Goal: Understand process/instructions: Learn how to perform a task or action

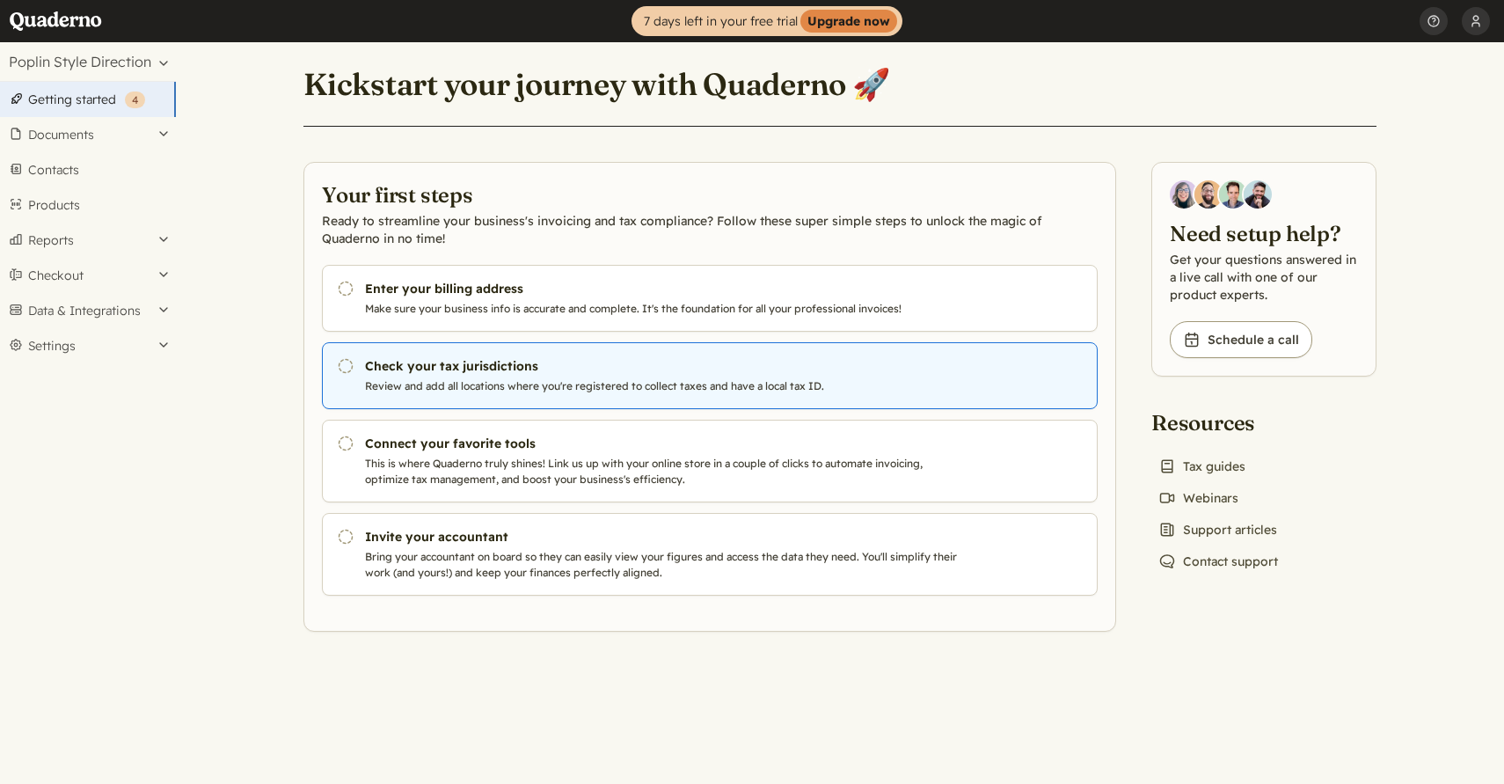
click at [619, 363] on h3 "Check your tax jurisdictions" at bounding box center [665, 366] width 600 height 18
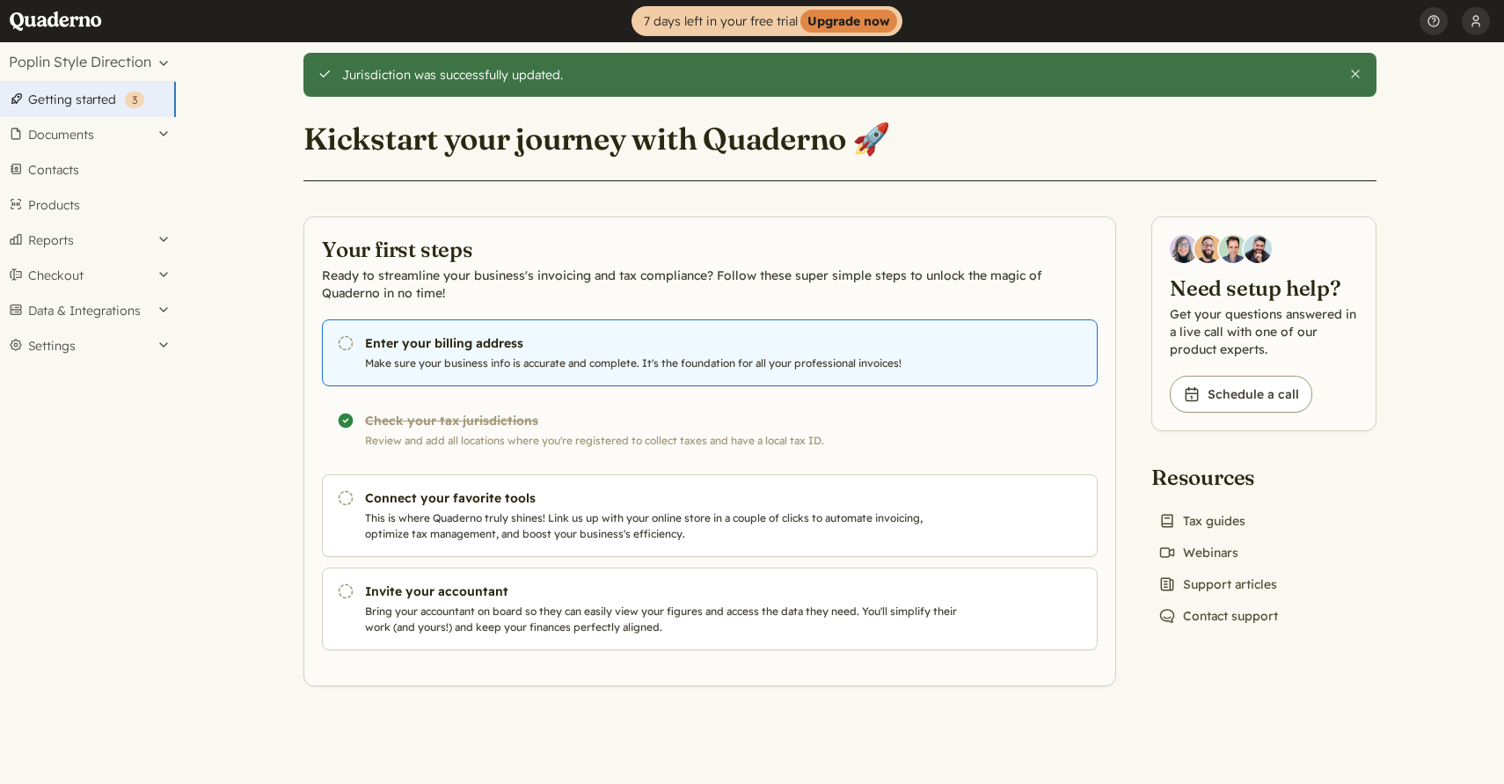
click at [732, 345] on h3 "Enter your billing address" at bounding box center [665, 343] width 600 height 18
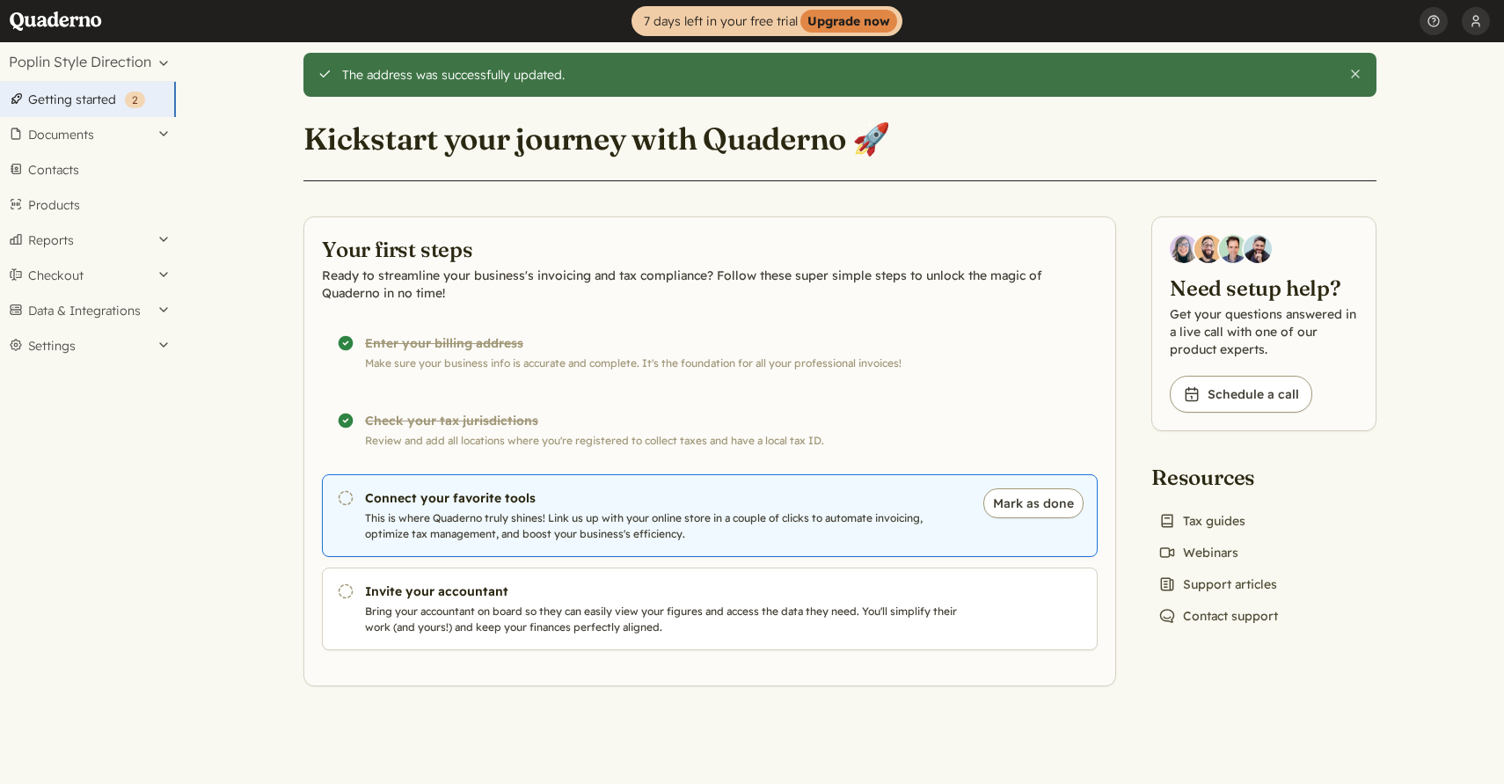
click at [893, 516] on p "This is where Quaderno truly shines! Link us up with your online store in a cou…" at bounding box center [665, 526] width 600 height 32
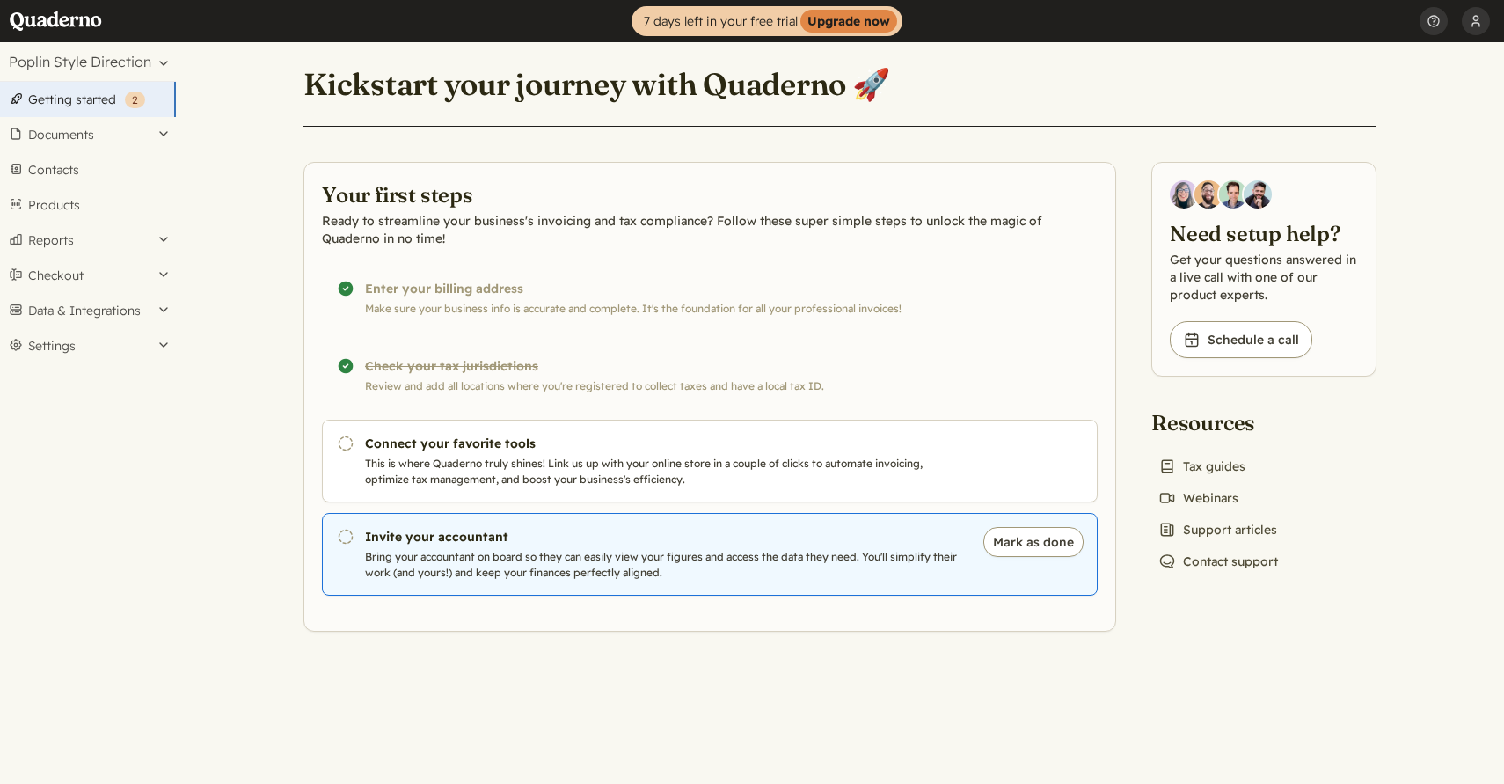
click at [464, 534] on h3 "Invite your accountant" at bounding box center [665, 537] width 600 height 18
